Goal: Transaction & Acquisition: Purchase product/service

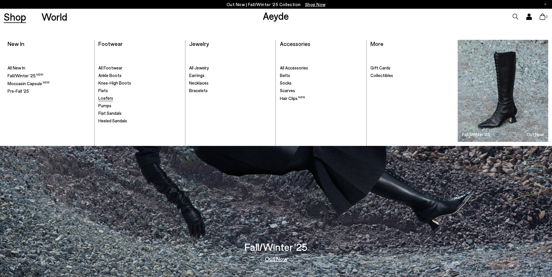
click at [102, 98] on span "Loafers" at bounding box center [105, 97] width 15 height 5
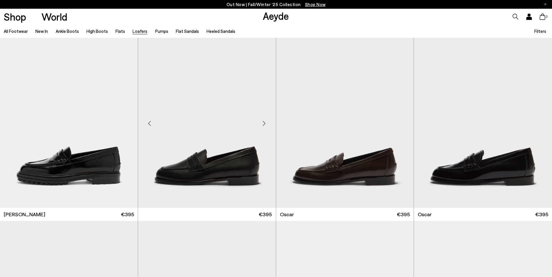
scroll to position [609, 0]
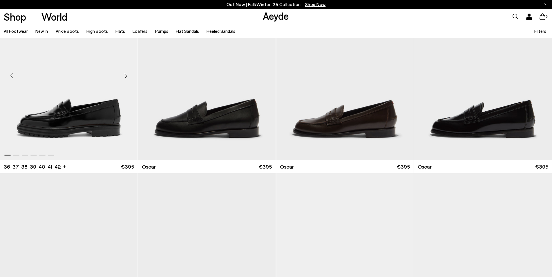
click at [86, 103] on img "1 / 6" at bounding box center [69, 73] width 138 height 173
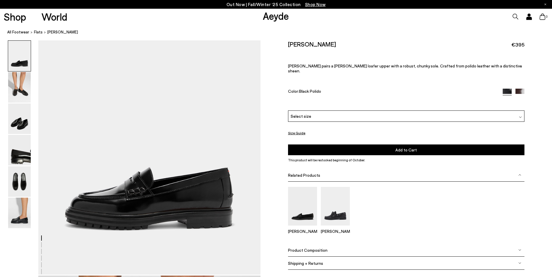
scroll to position [116, 0]
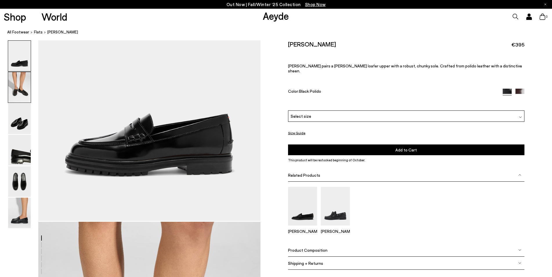
click at [23, 90] on img at bounding box center [19, 87] width 23 height 30
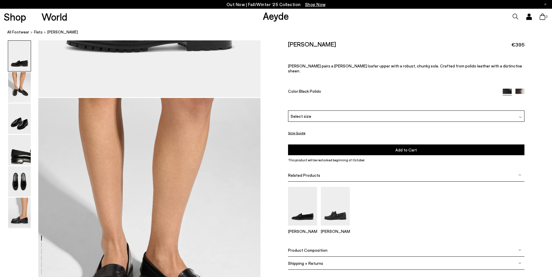
scroll to position [298, 0]
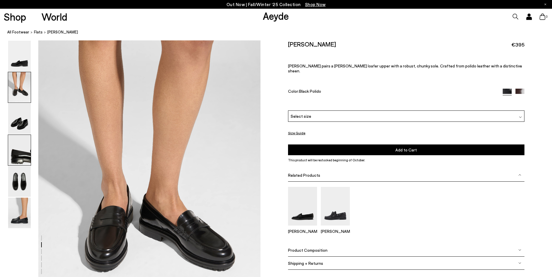
click at [18, 160] on img at bounding box center [19, 150] width 23 height 30
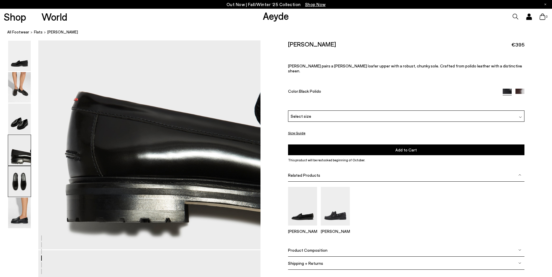
click at [20, 187] on img at bounding box center [19, 181] width 23 height 30
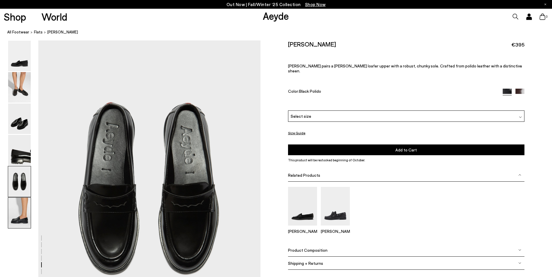
click at [24, 201] on img at bounding box center [19, 212] width 23 height 30
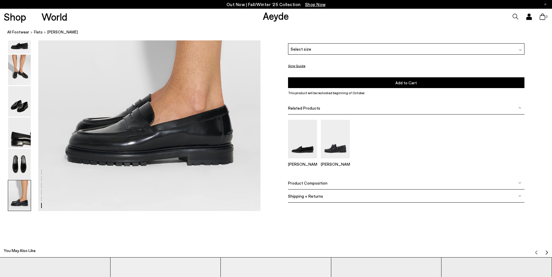
scroll to position [1671, 0]
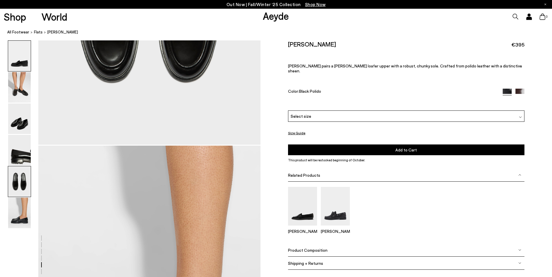
click at [19, 59] on img at bounding box center [19, 56] width 23 height 30
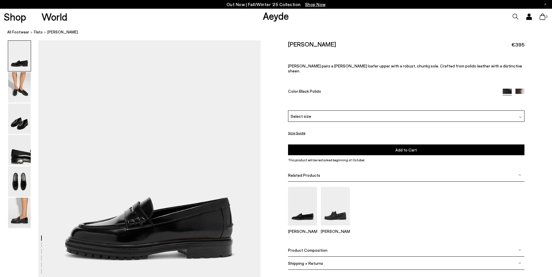
scroll to position [116, 0]
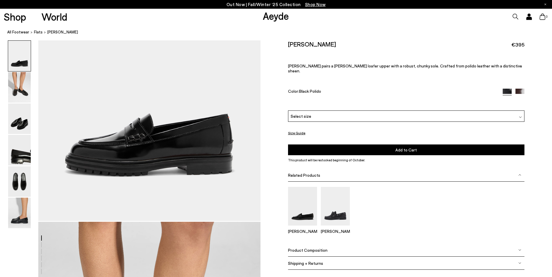
click at [336, 113] on div "Select size" at bounding box center [406, 116] width 236 height 11
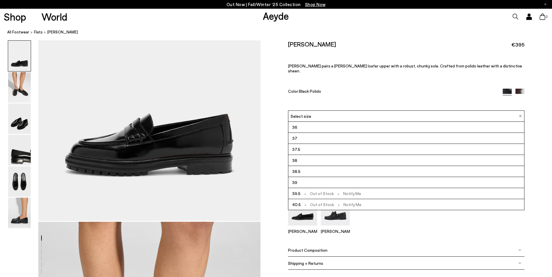
click at [307, 166] on li "38.5" at bounding box center [406, 171] width 236 height 11
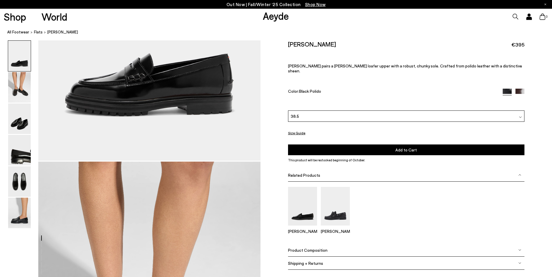
scroll to position [232, 0]
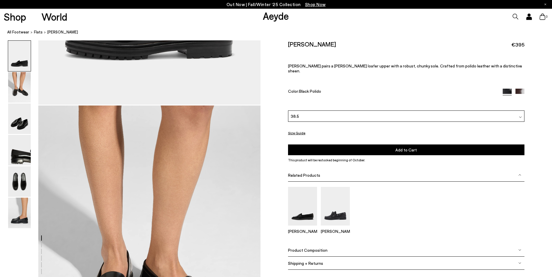
click at [306, 247] on span "Product Composition" at bounding box center [307, 249] width 39 height 5
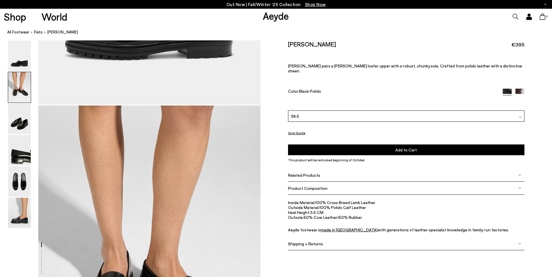
scroll to position [319, 0]
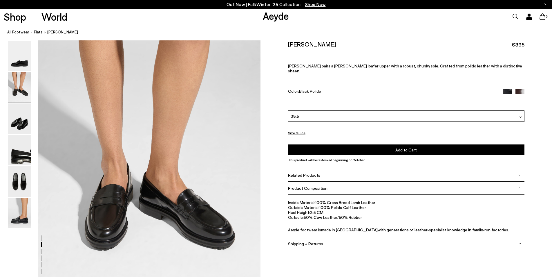
click at [519, 88] on img at bounding box center [520, 92] width 9 height 9
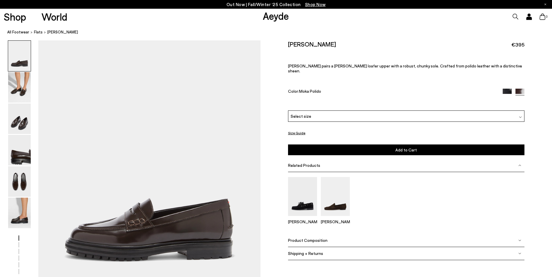
scroll to position [58, 0]
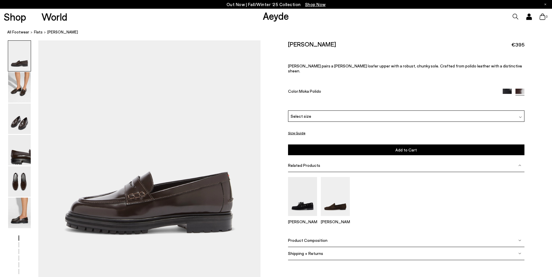
click at [507, 88] on img at bounding box center [507, 92] width 9 height 9
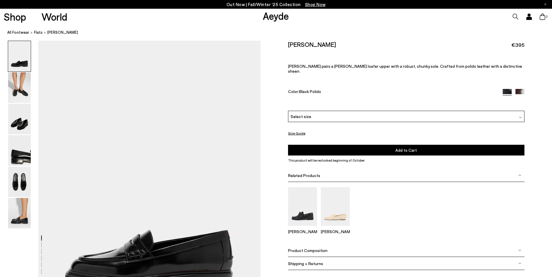
click at [342, 111] on div "Select size" at bounding box center [406, 116] width 236 height 11
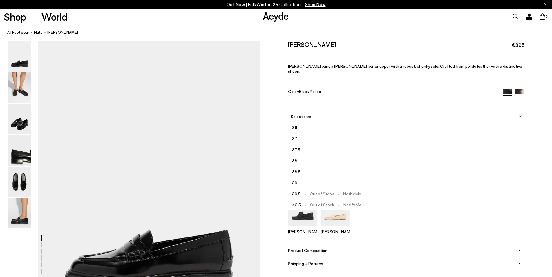
click at [320, 166] on li "38.5" at bounding box center [406, 171] width 236 height 11
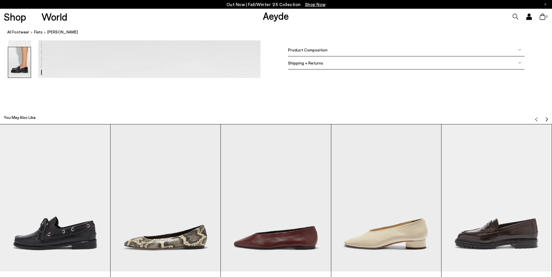
scroll to position [1828, 0]
